Goal: Transaction & Acquisition: Purchase product/service

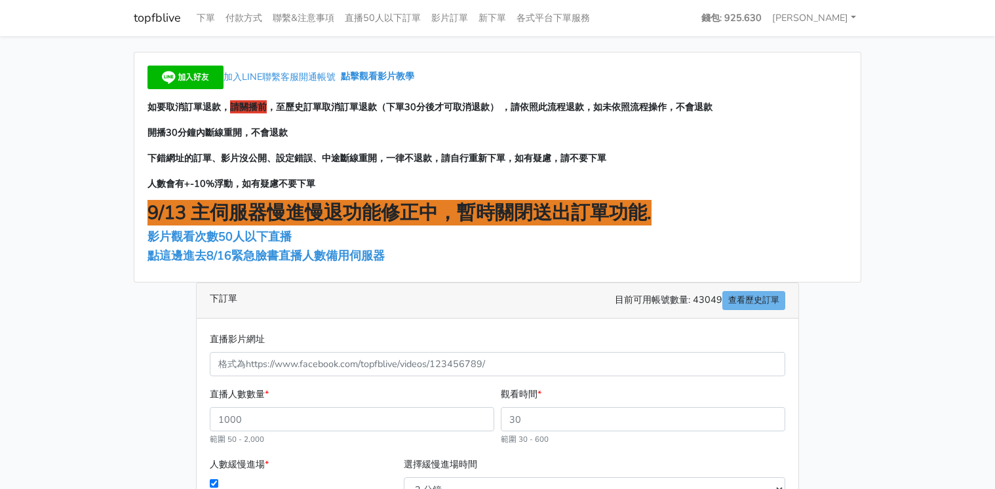
scroll to position [105, 0]
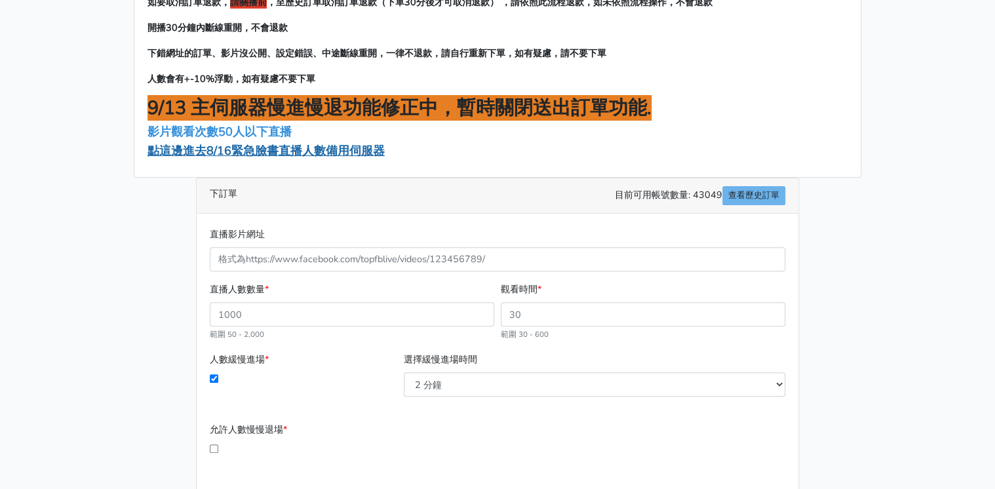
click at [332, 148] on span "點這邊進去8/16緊急臉書直播人數備用伺服器" at bounding box center [266, 151] width 237 height 16
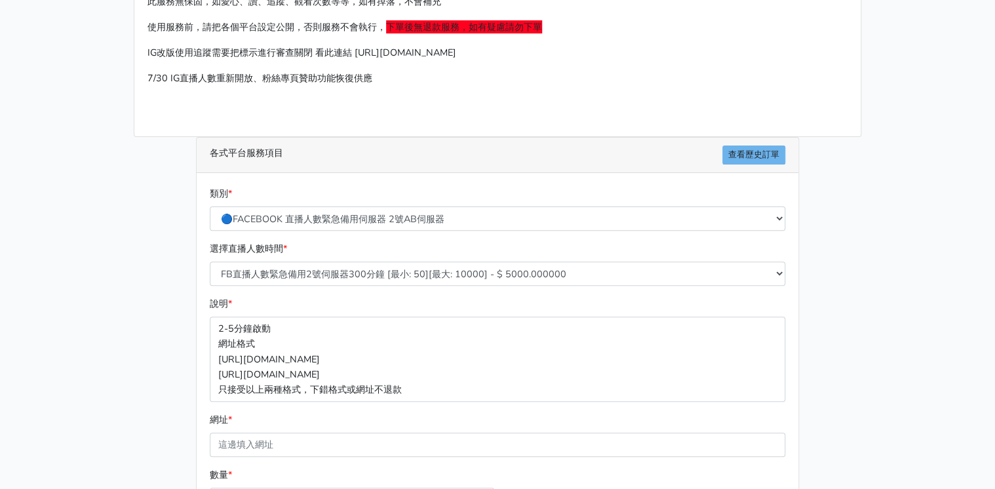
scroll to position [105, 0]
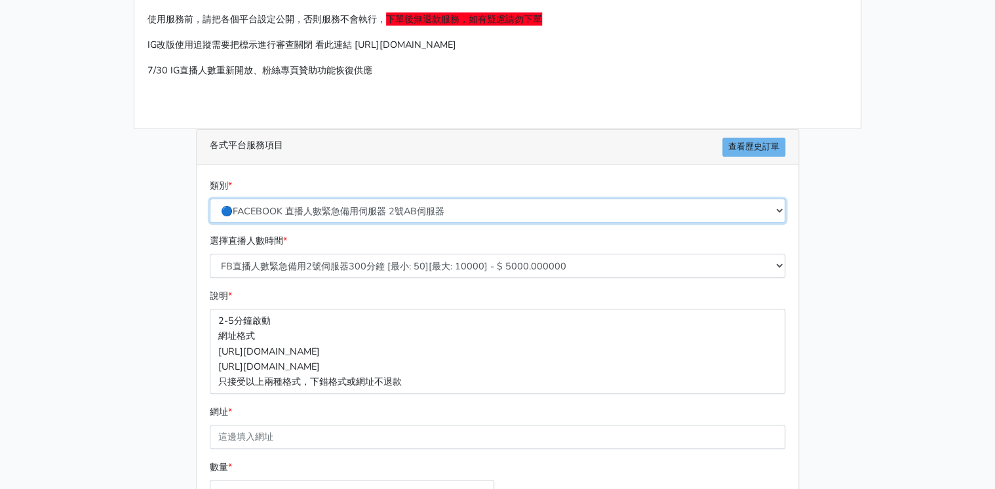
click at [422, 212] on select "🔵FACEBOOK 直播人數緊急備用伺服器 2號AB伺服器 🔵FACEBOOK 網軍專用貼文留言 安全保密 🔵9/30 FACEBOOK 直播人數緩慢進場緩慢…" at bounding box center [498, 211] width 576 height 24
select select "🔵9/30 FACEBOOK 直播人數緩慢進場緩慢退場 台灣獨家"
click at [210, 199] on select "🔵FACEBOOK 直播人數緊急備用伺服器 2號AB伺服器 🔵FACEBOOK 網軍專用貼文留言 安全保密 🔵9/30 FACEBOOK 直播人數緩慢進場緩慢…" at bounding box center [498, 211] width 576 height 24
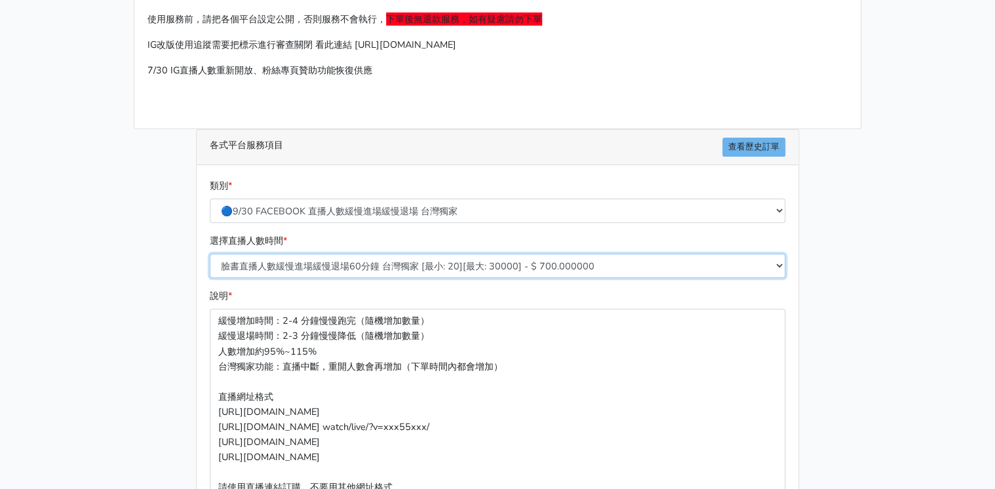
click at [469, 268] on select "臉書直播人數緩慢進場緩慢退場60分鐘 台灣獨家 [最小: 20][最大: 30000] - $ 700.000000 臉書直播人數緩慢進場緩慢退場120分鐘 …" at bounding box center [498, 266] width 576 height 24
select select "559"
click at [210, 254] on select "臉書直播人數緩慢進場緩慢退場60分鐘 台灣獨家 [最小: 20][最大: 30000] - $ 700.000000 臉書直播人數緩慢進場緩慢退場120分鐘 …" at bounding box center [498, 266] width 576 height 24
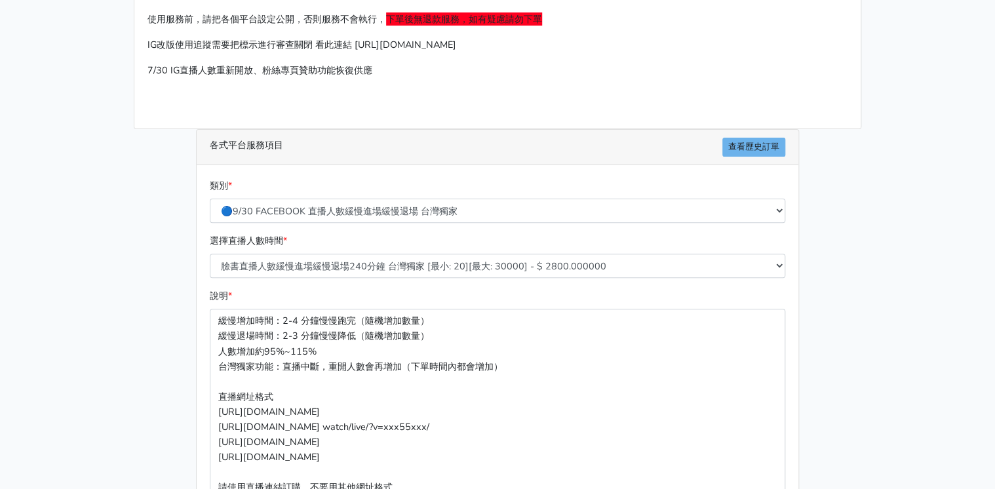
click at [878, 279] on main "請照說明的網址格式下單，這邊的服務都沒退款項目，下單就無法退款 此服務無保固，如愛心、讚、追蹤、觀看次數等等，如有掉落，不會補充 使用服務前，請把各個平台設定…" at bounding box center [497, 344] width 995 height 827
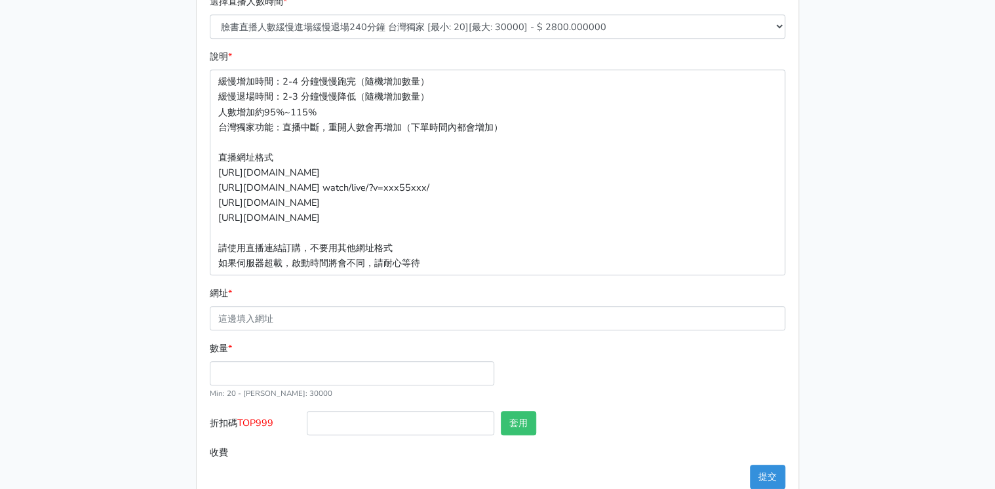
scroll to position [372, 0]
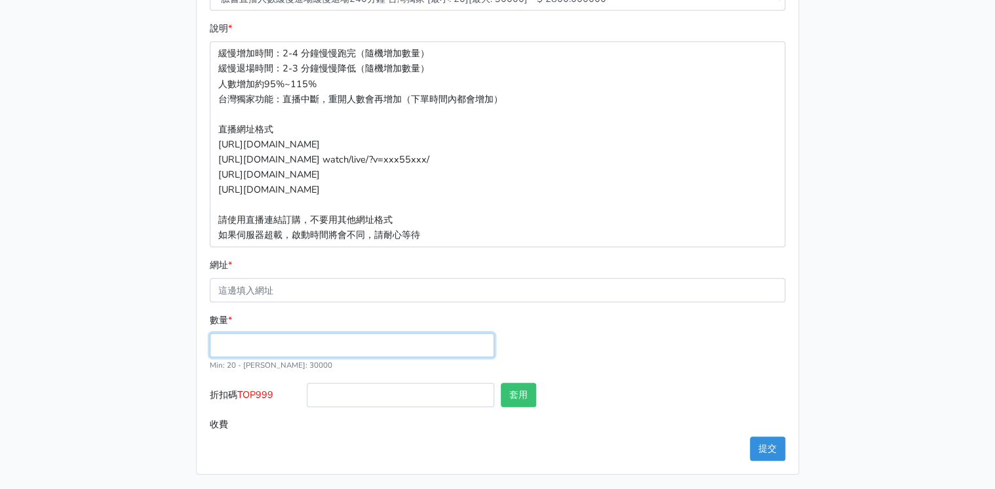
click at [295, 341] on input "數量 *" at bounding box center [352, 345] width 285 height 24
type input "200"
type input "560.000"
click at [638, 342] on div "數量 * 200 Min: 20 - Max: 30000" at bounding box center [498, 348] width 582 height 70
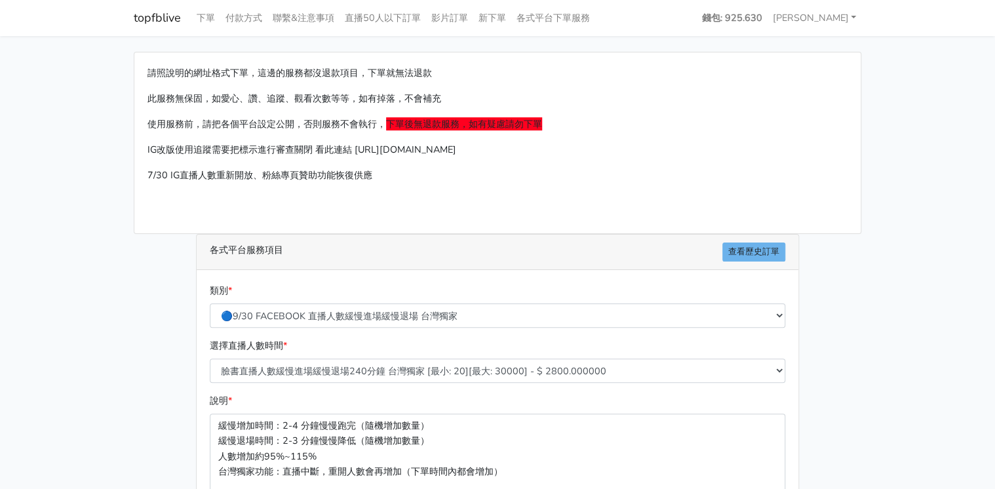
scroll to position [262, 0]
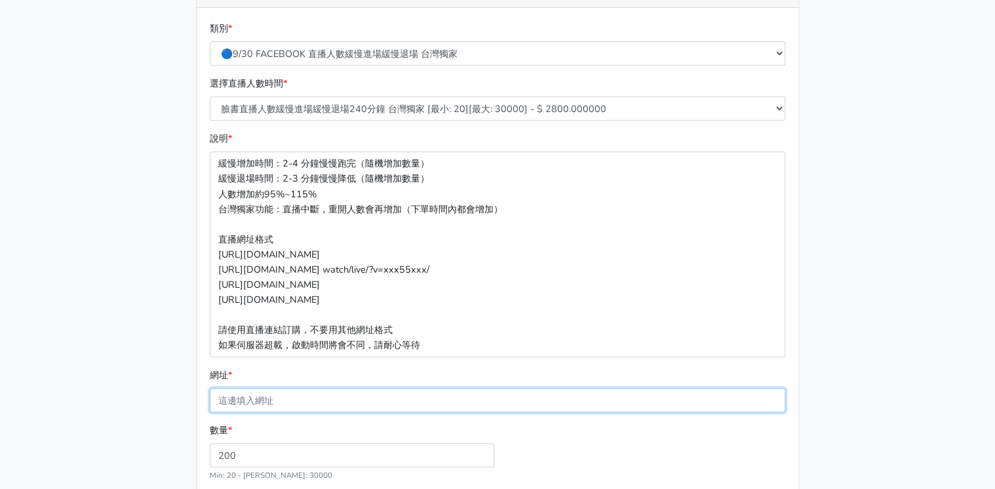
click at [243, 401] on input "網址 *" at bounding box center [498, 400] width 576 height 24
paste input "[URL][DOMAIN_NAME]"
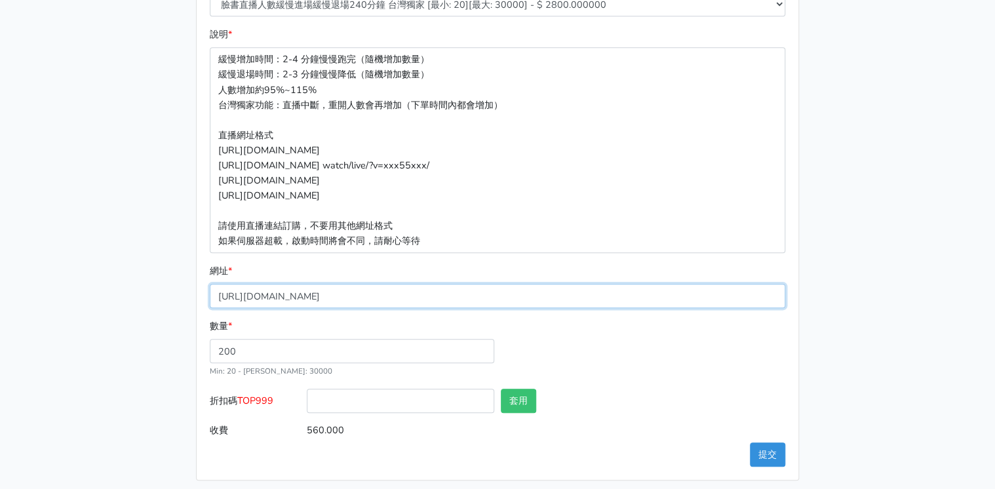
scroll to position [372, 0]
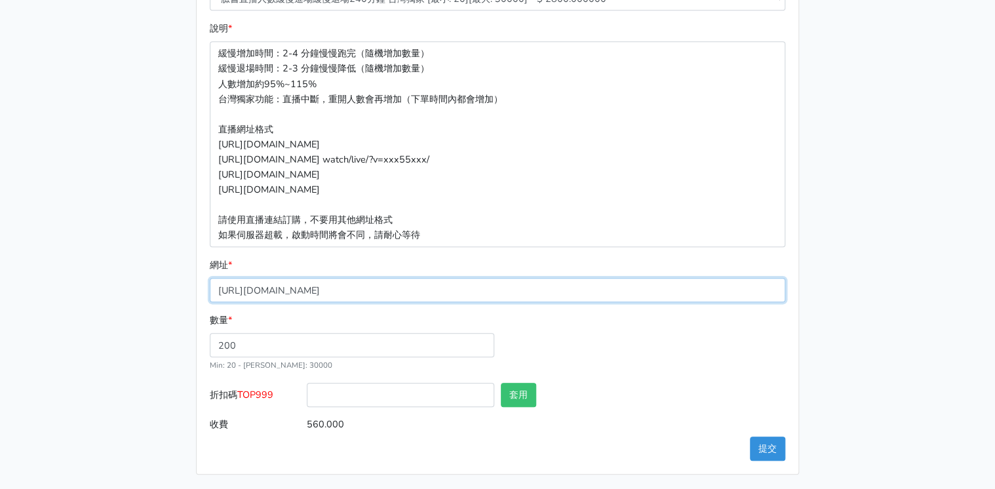
type input "[URL][DOMAIN_NAME]"
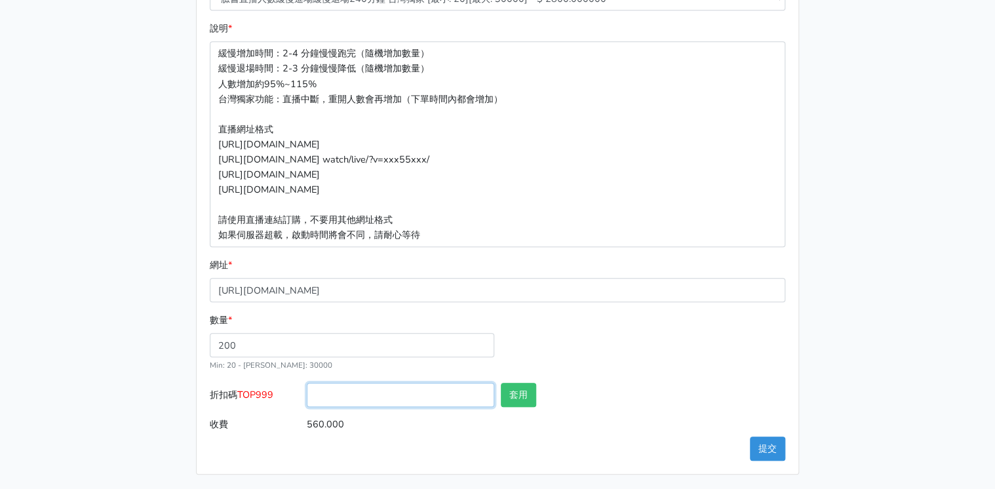
click at [354, 399] on input "折扣碼 TOP999" at bounding box center [401, 395] width 188 height 24
drag, startPoint x: 249, startPoint y: 393, endPoint x: 280, endPoint y: 393, distance: 31.5
click at [280, 393] on label "折扣碼 TOP999" at bounding box center [255, 398] width 97 height 30
drag, startPoint x: 280, startPoint y: 393, endPoint x: 264, endPoint y: 394, distance: 16.4
copy label "TOP999"
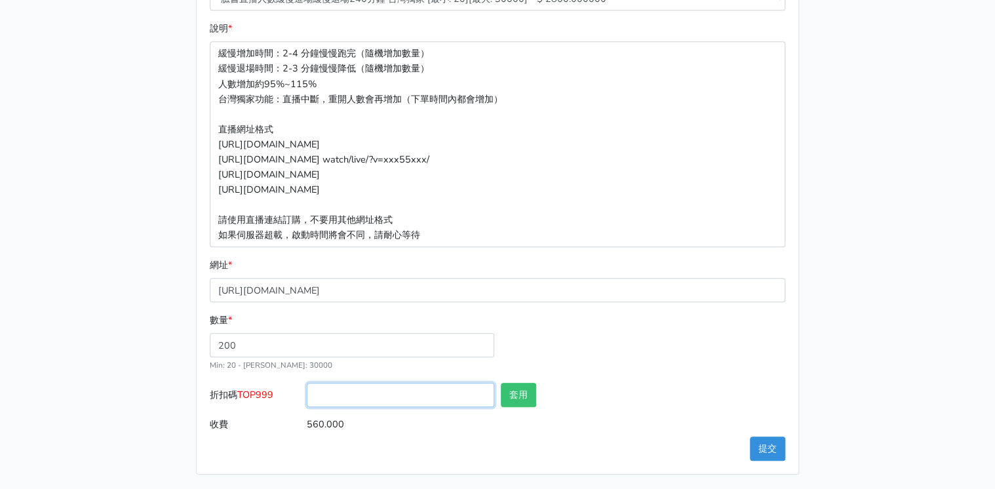
click at [404, 394] on input "折扣碼 TOP999" at bounding box center [401, 395] width 188 height 24
paste input "TOP999"
type input "TOP999"
click at [514, 394] on button "套用" at bounding box center [518, 395] width 35 height 24
type input "套用失敗"
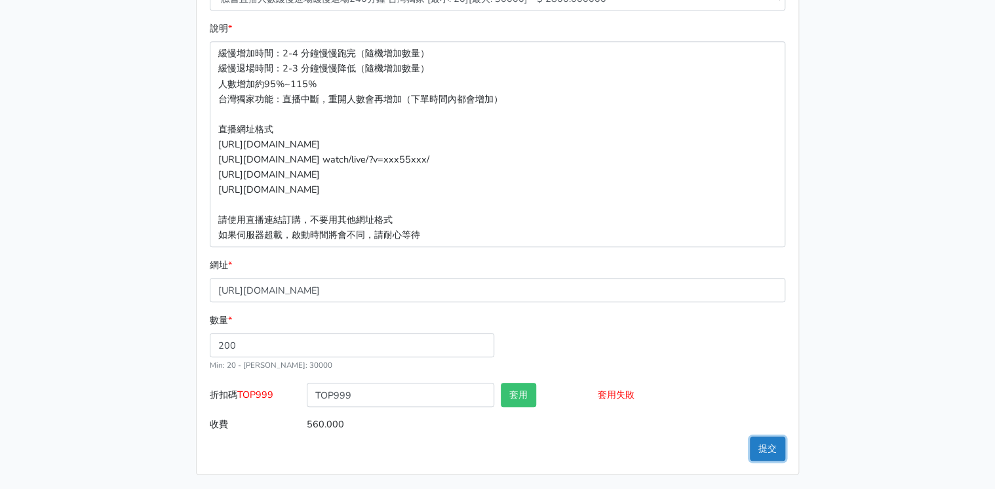
click at [772, 451] on button "提交" at bounding box center [767, 449] width 35 height 24
